Goal: Task Accomplishment & Management: Manage account settings

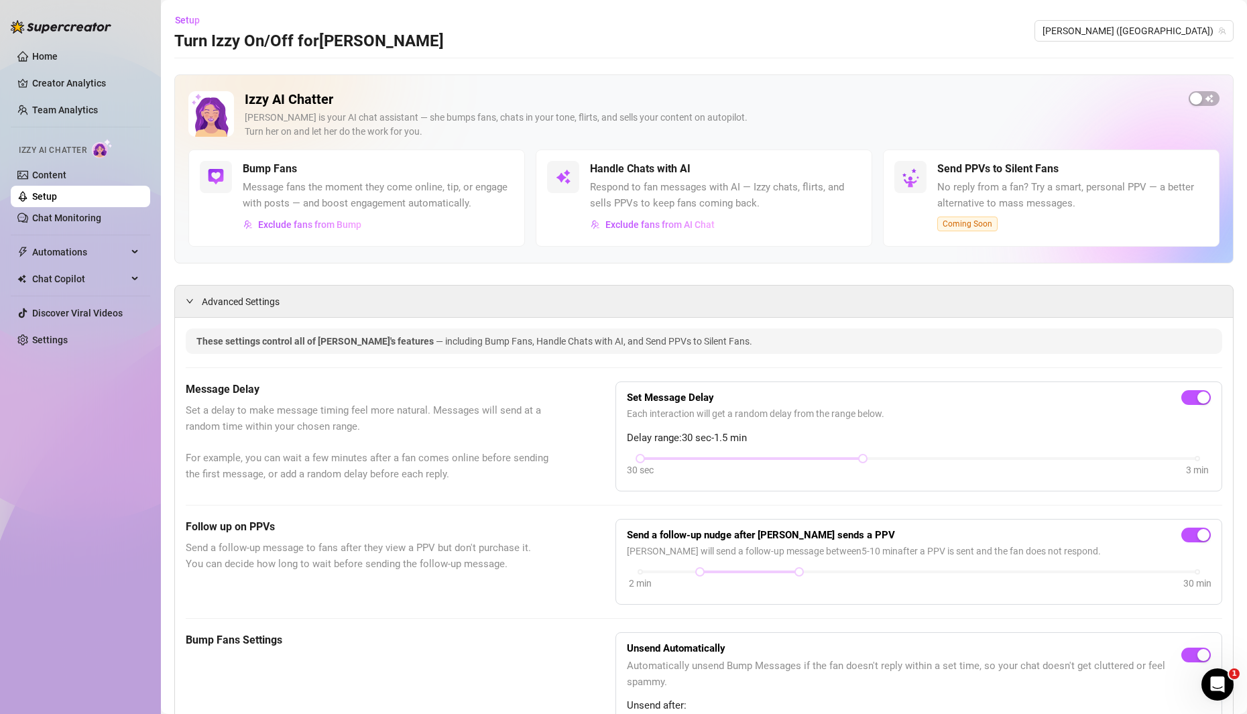
click at [665, 186] on span "Respond to fan messages with AI — Izzy chats, flirts, and sells PPVs to keep fa…" at bounding box center [725, 196] width 271 height 32
click at [644, 169] on h5 "Handle Chats with AI" at bounding box center [640, 169] width 101 height 16
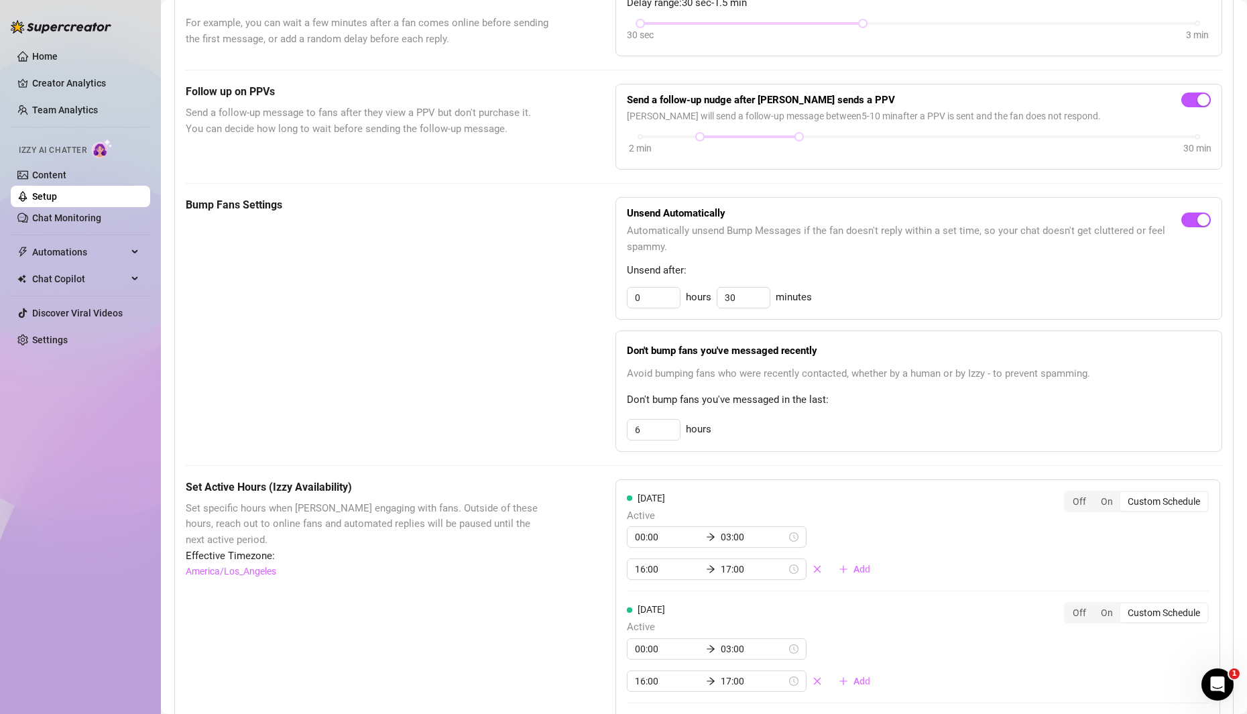
scroll to position [436, 0]
click at [1110, 495] on div "On" at bounding box center [1106, 500] width 27 height 19
click at [1097, 493] on input "On" at bounding box center [1097, 493] width 0 height 0
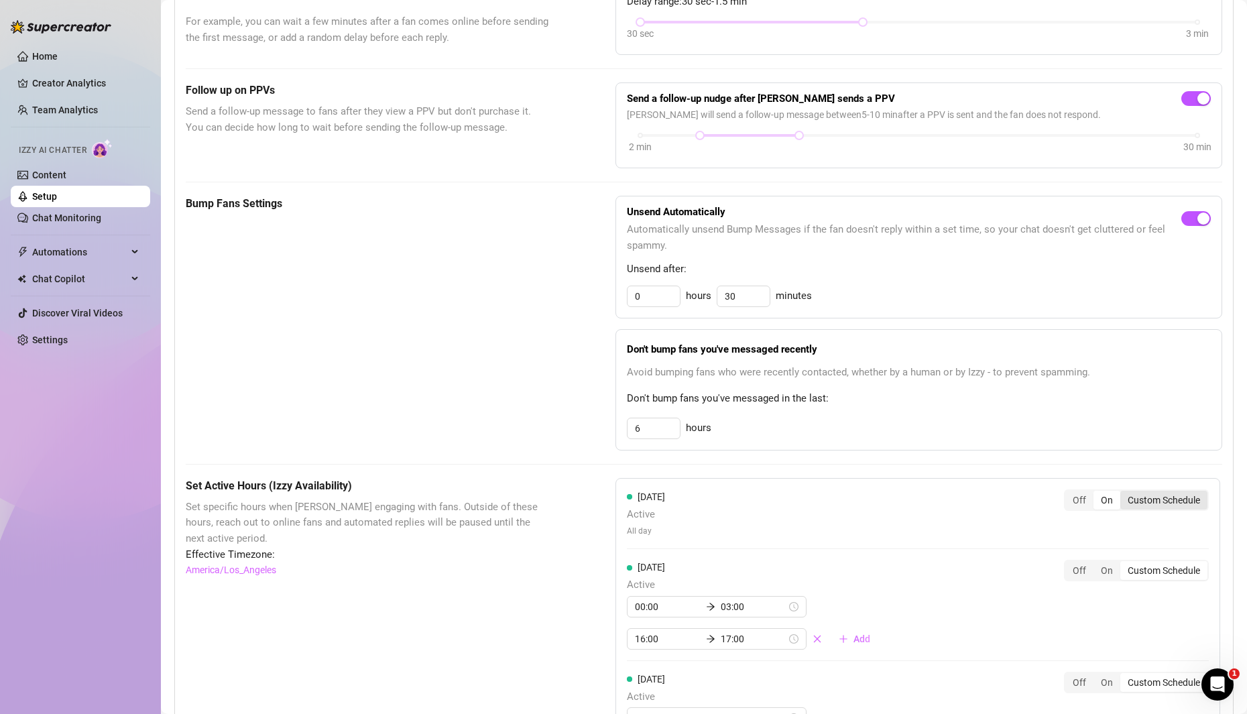
click at [1150, 500] on div "Custom Schedule" at bounding box center [1163, 500] width 87 height 19
click at [1124, 493] on input "Custom Schedule" at bounding box center [1124, 493] width 0 height 0
click at [660, 530] on input at bounding box center [668, 535] width 66 height 15
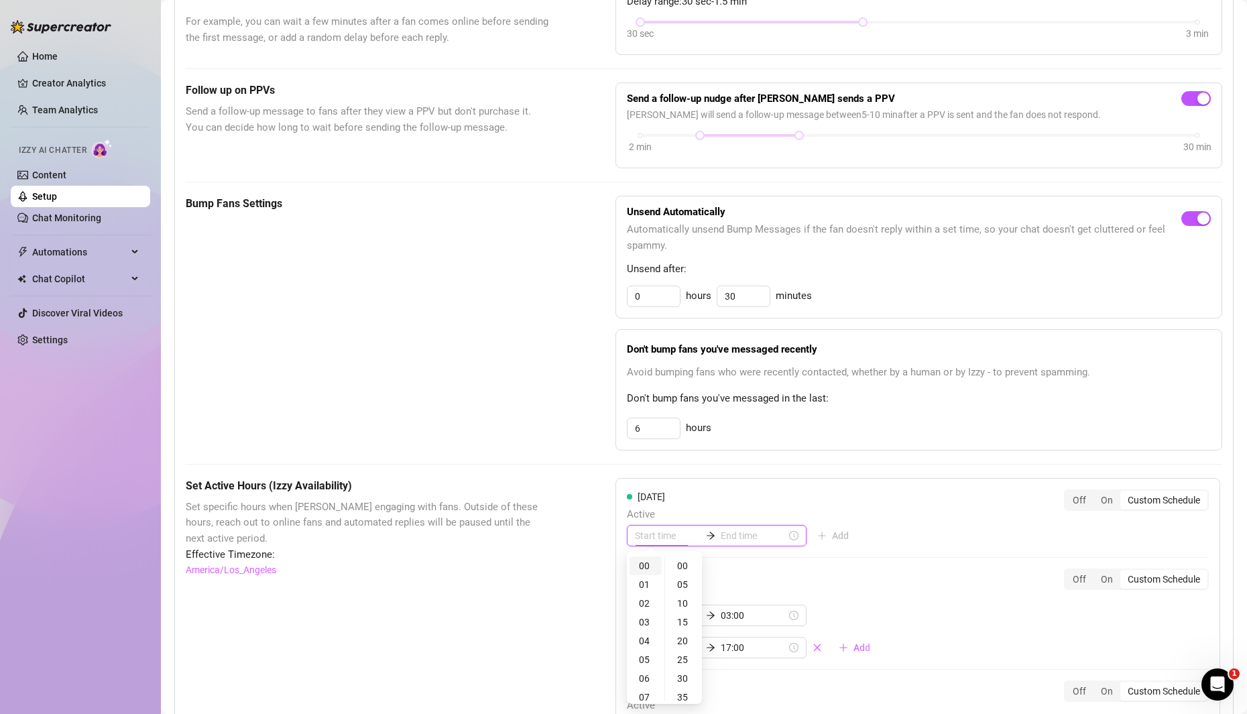
type input "00:00"
click at [643, 563] on div "00" at bounding box center [645, 565] width 32 height 19
click at [682, 572] on div "00" at bounding box center [684, 565] width 32 height 19
click at [723, 534] on input at bounding box center [754, 535] width 66 height 15
type input "00:00"
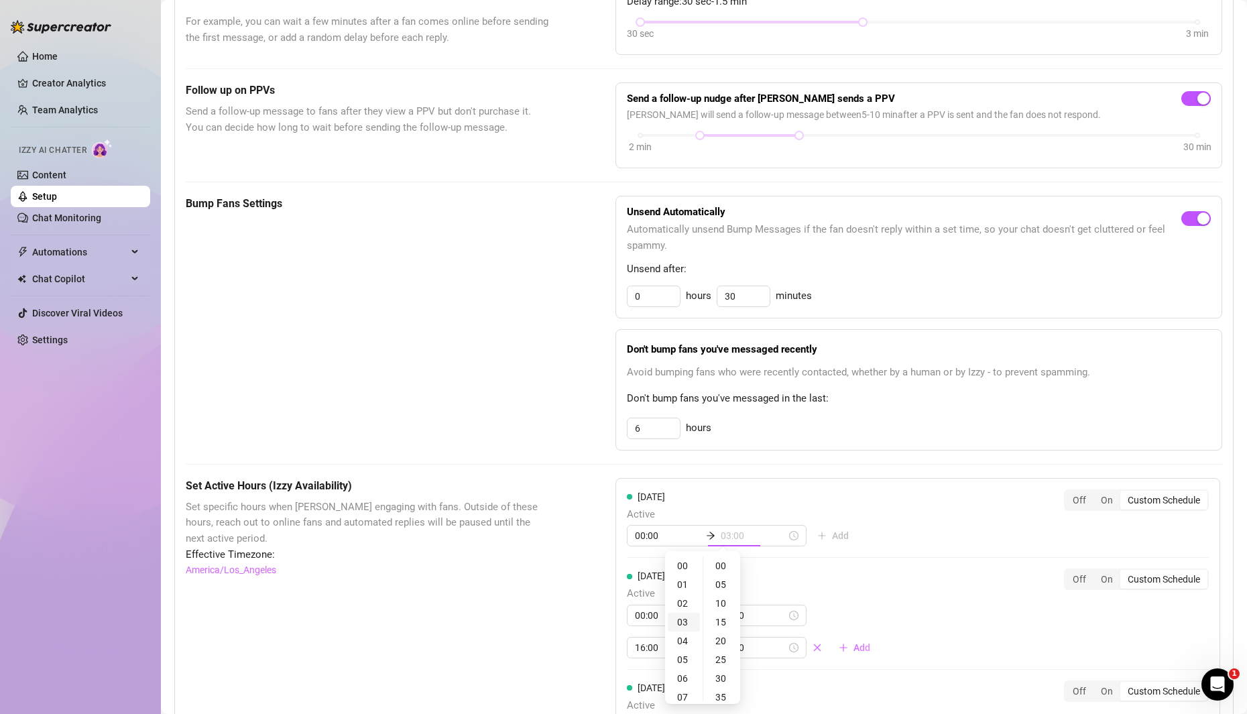
click at [687, 621] on div "03" at bounding box center [684, 622] width 32 height 19
type input "03:00"
click at [723, 570] on div "00" at bounding box center [722, 565] width 32 height 19
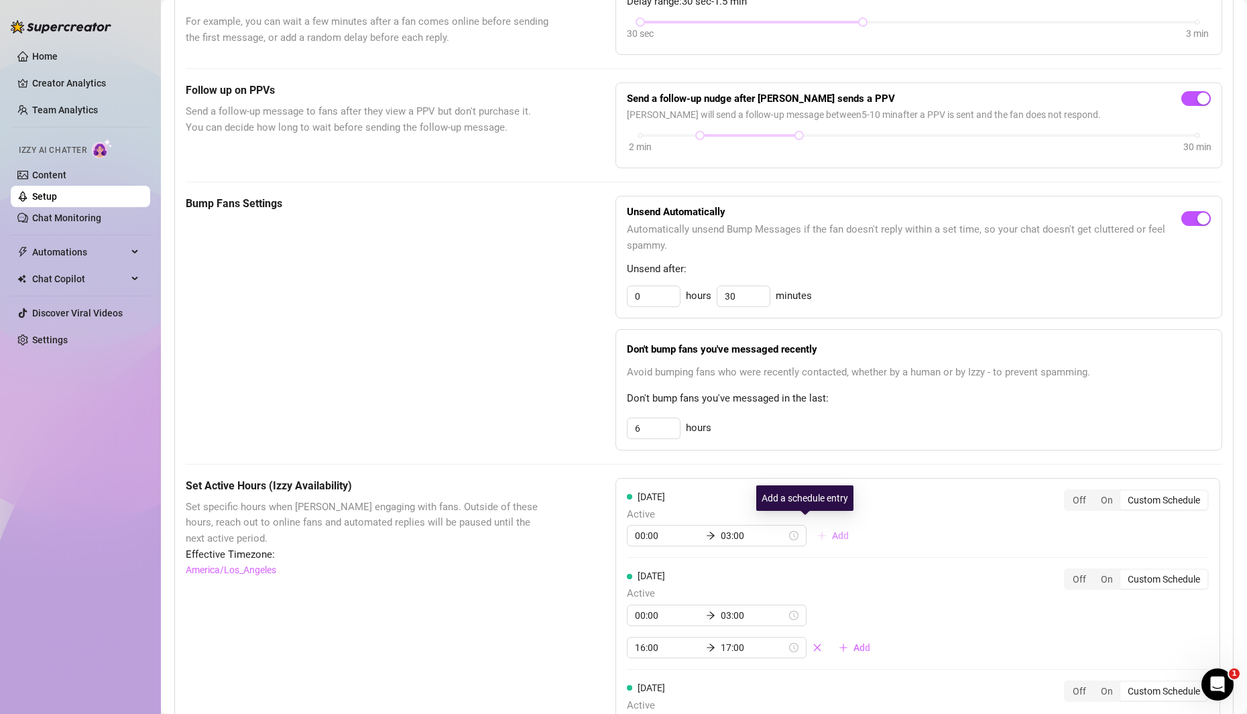
click at [806, 532] on button "Add" at bounding box center [832, 535] width 53 height 21
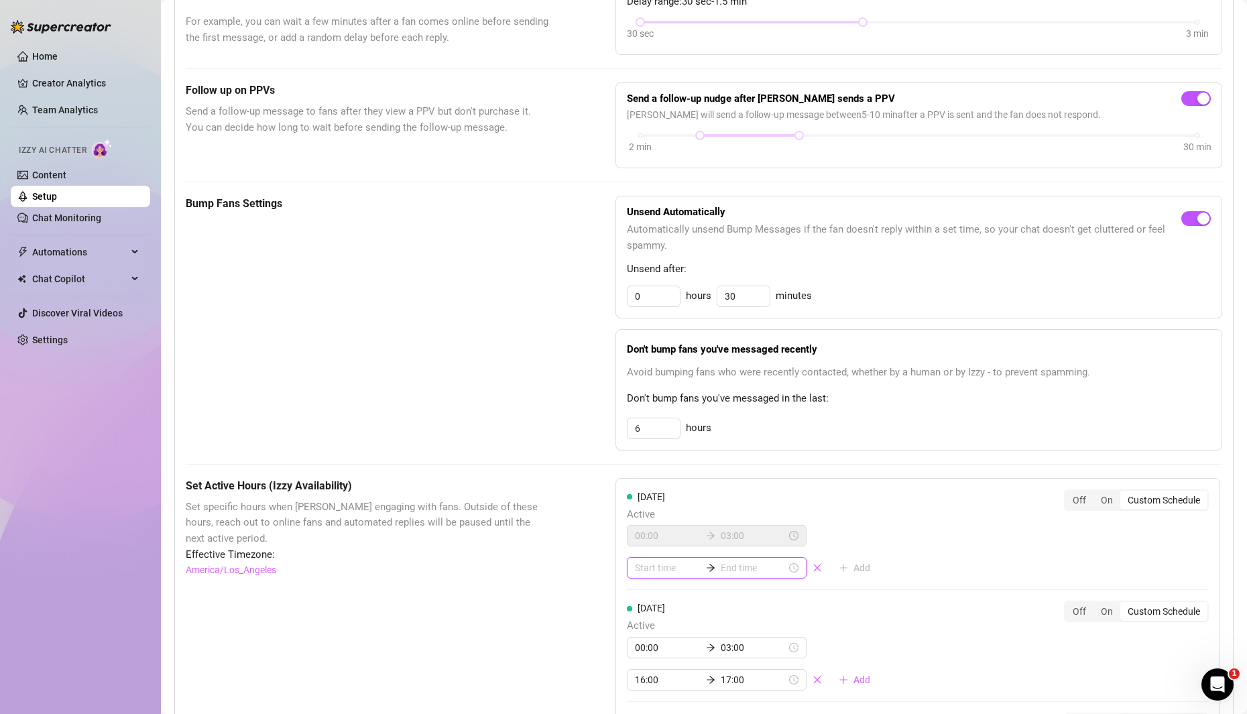
click at [643, 560] on input at bounding box center [668, 567] width 66 height 15
type input "10:00"
click at [645, 511] on div "16" at bounding box center [645, 509] width 32 height 19
type input "16:00"
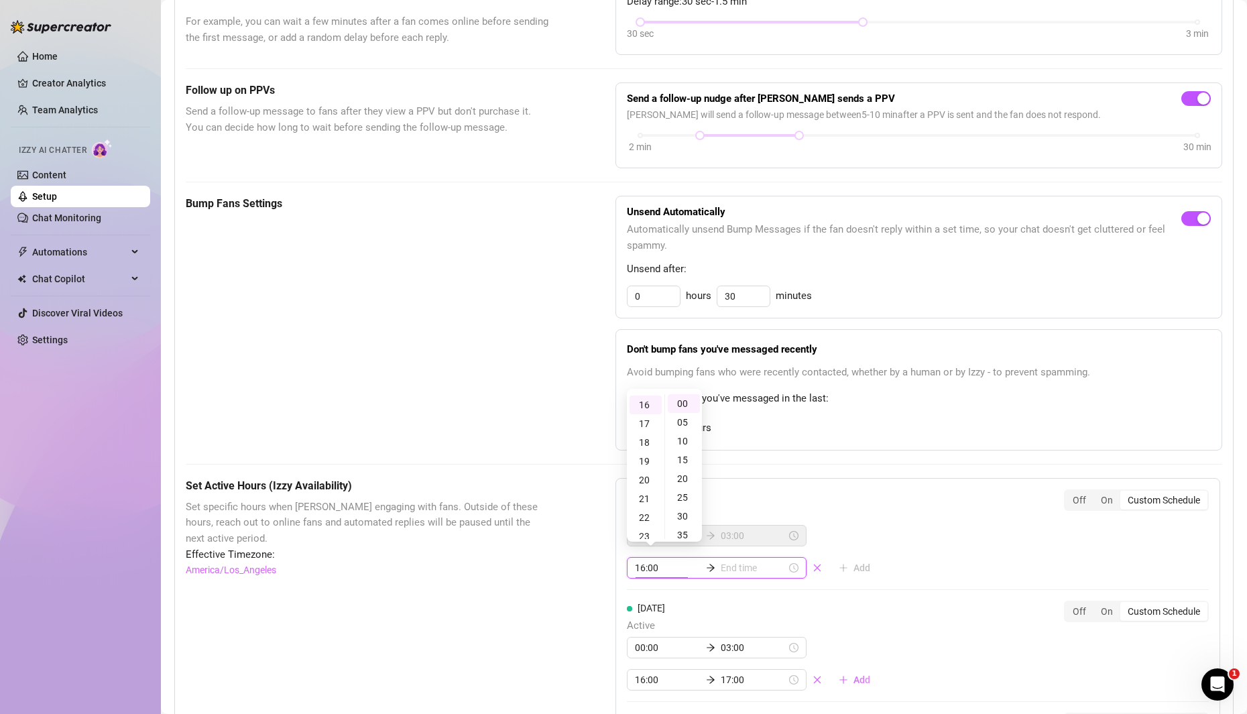
click at [721, 560] on input at bounding box center [754, 567] width 66 height 15
type input "23:00"
click at [689, 426] on div "17" at bounding box center [684, 423] width 32 height 19
type input "17:00"
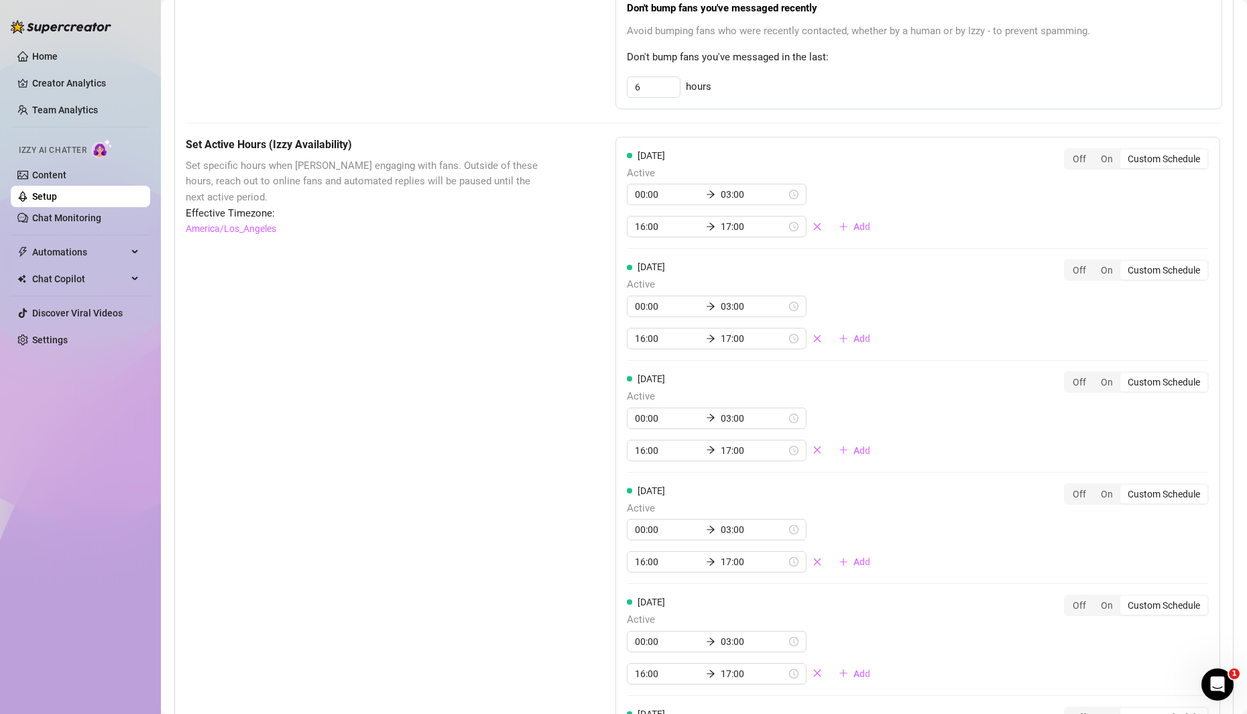
scroll to position [794, 0]
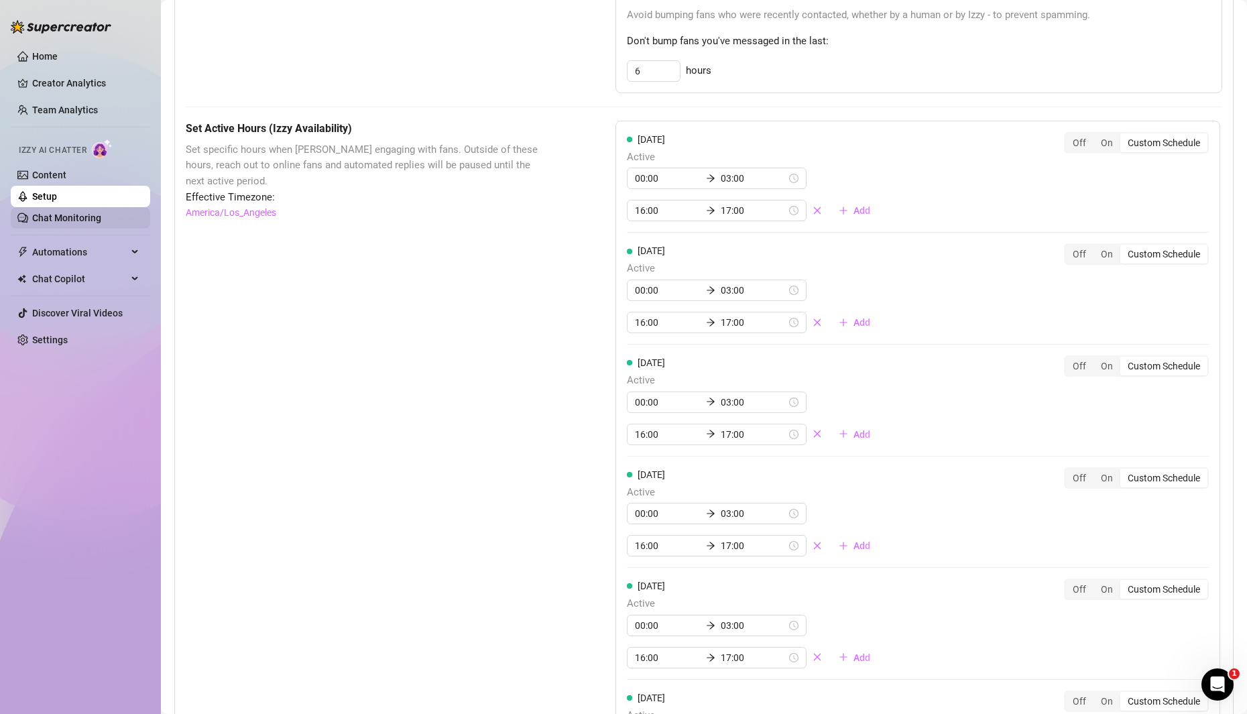
click at [58, 219] on link "Chat Monitoring" at bounding box center [66, 218] width 69 height 11
